Goal: Information Seeking & Learning: Learn about a topic

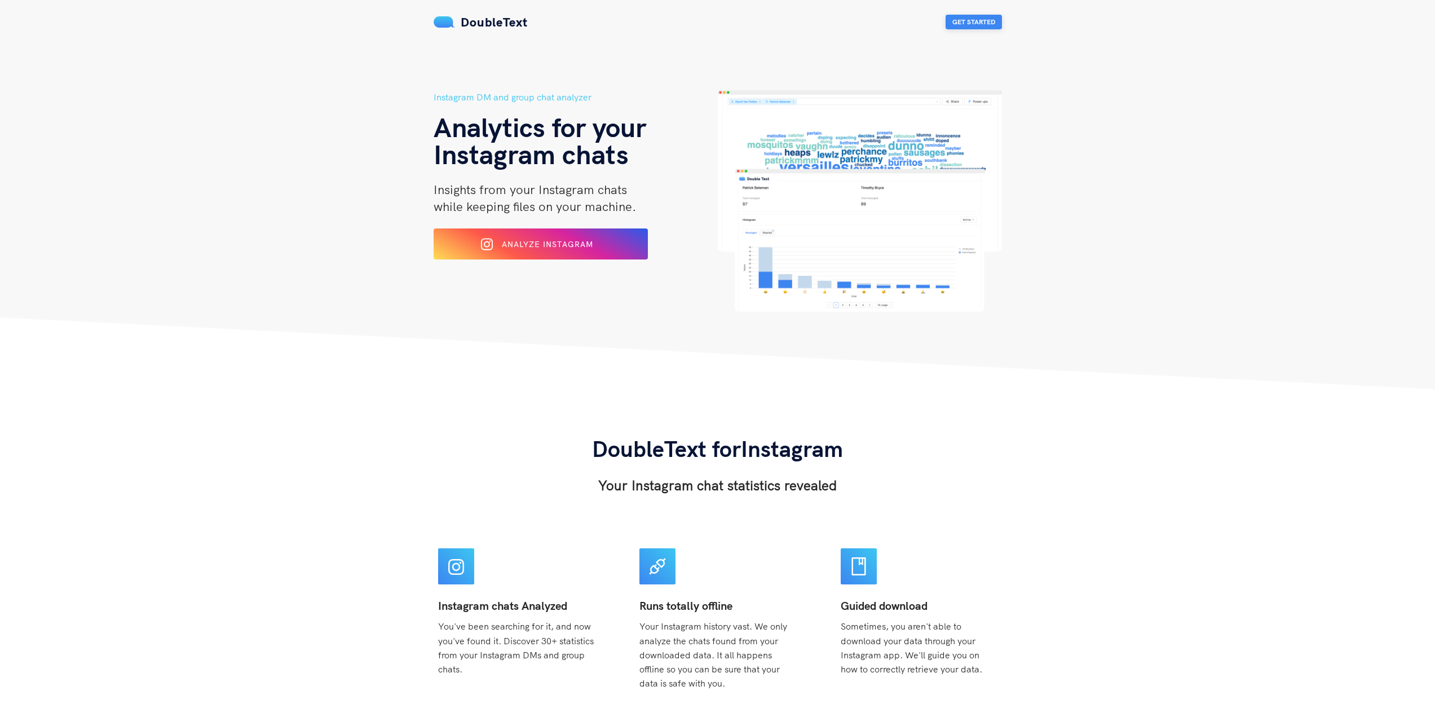
click at [966, 16] on button "Get Started" at bounding box center [974, 22] width 56 height 15
